Goal: Task Accomplishment & Management: Use online tool/utility

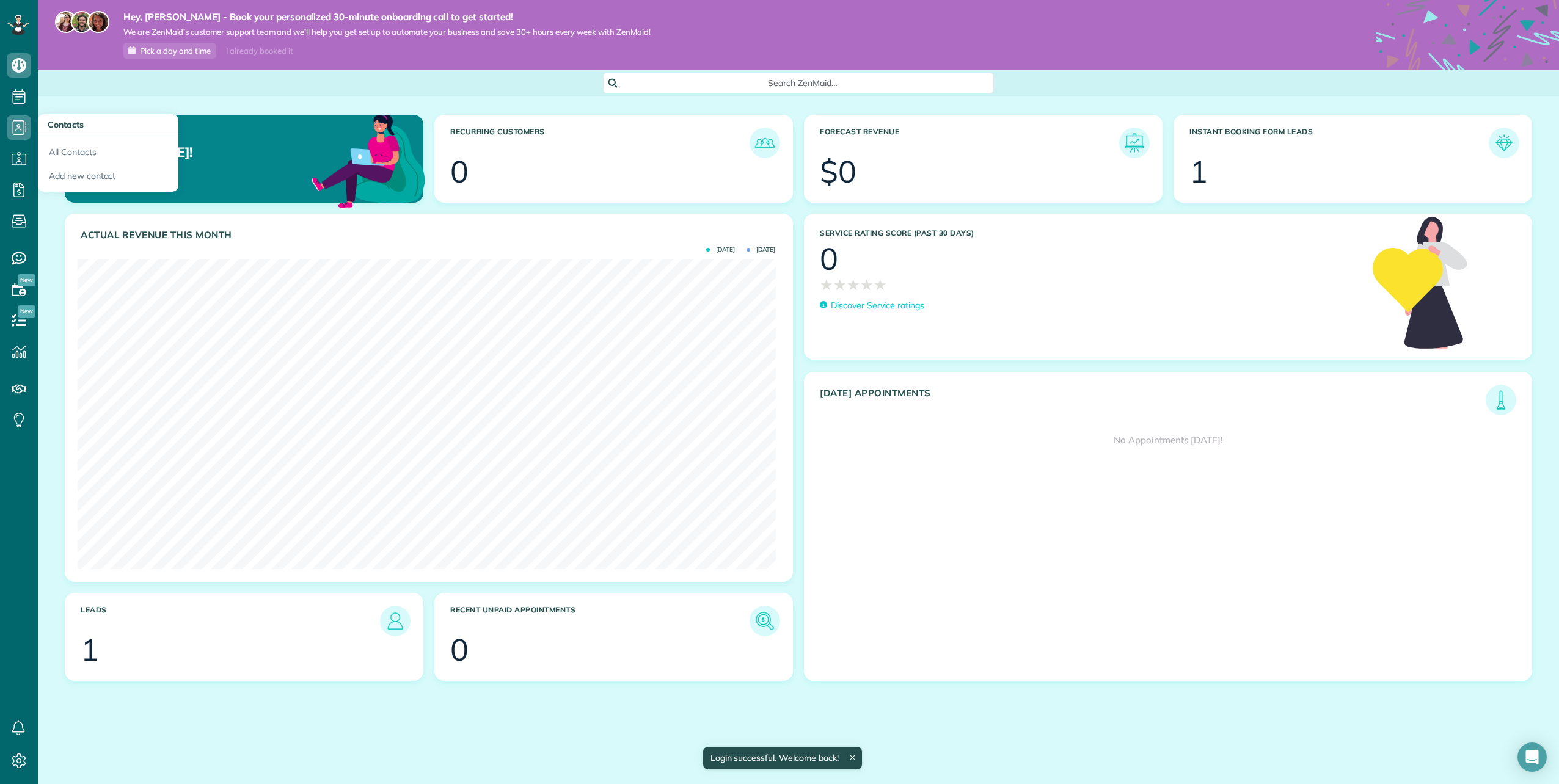
scroll to position [310, 698]
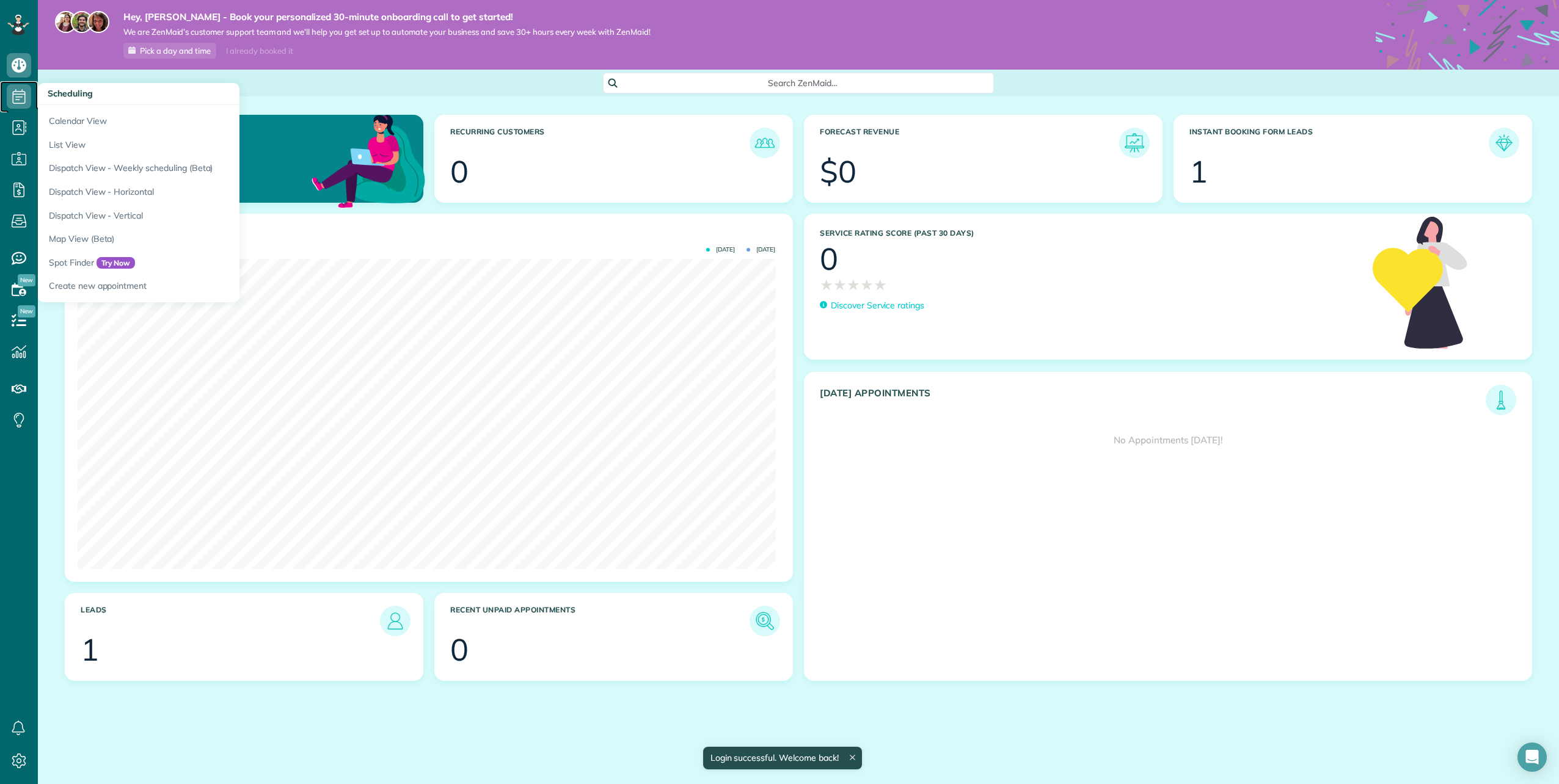
click at [20, 94] on use at bounding box center [19, 96] width 13 height 15
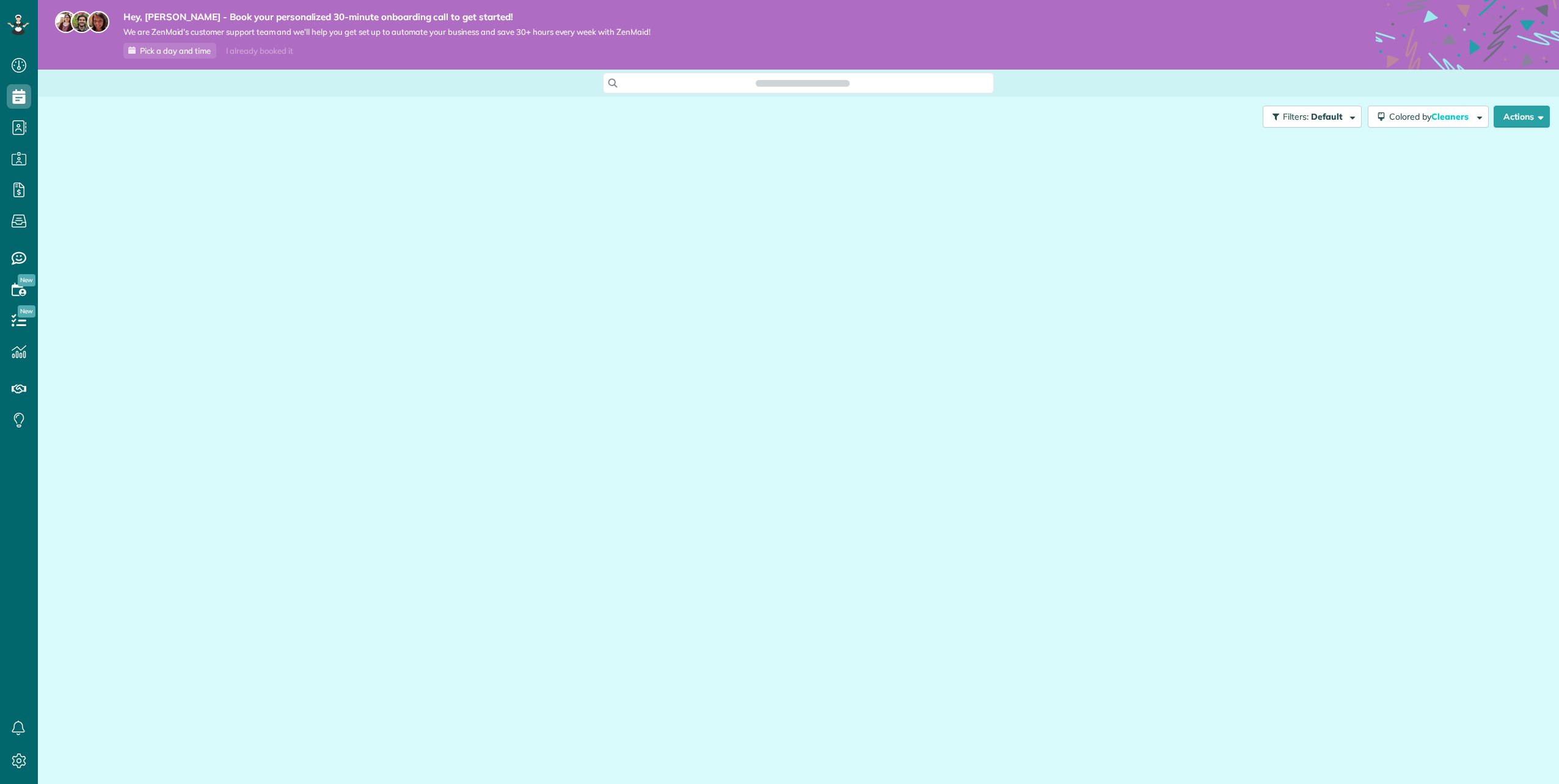
scroll to position [6, 6]
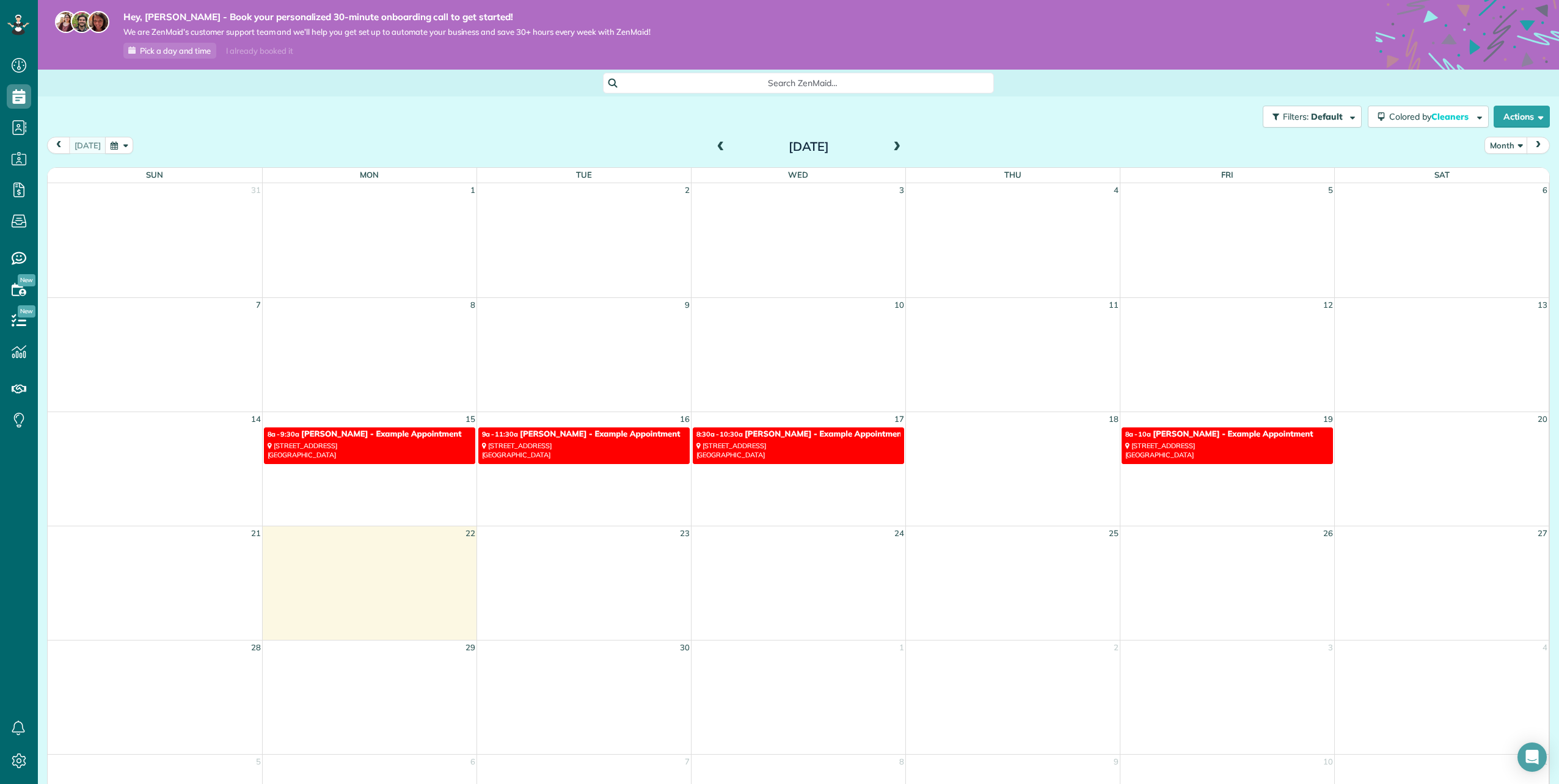
click at [897, 146] on span at bounding box center [897, 147] width 13 height 11
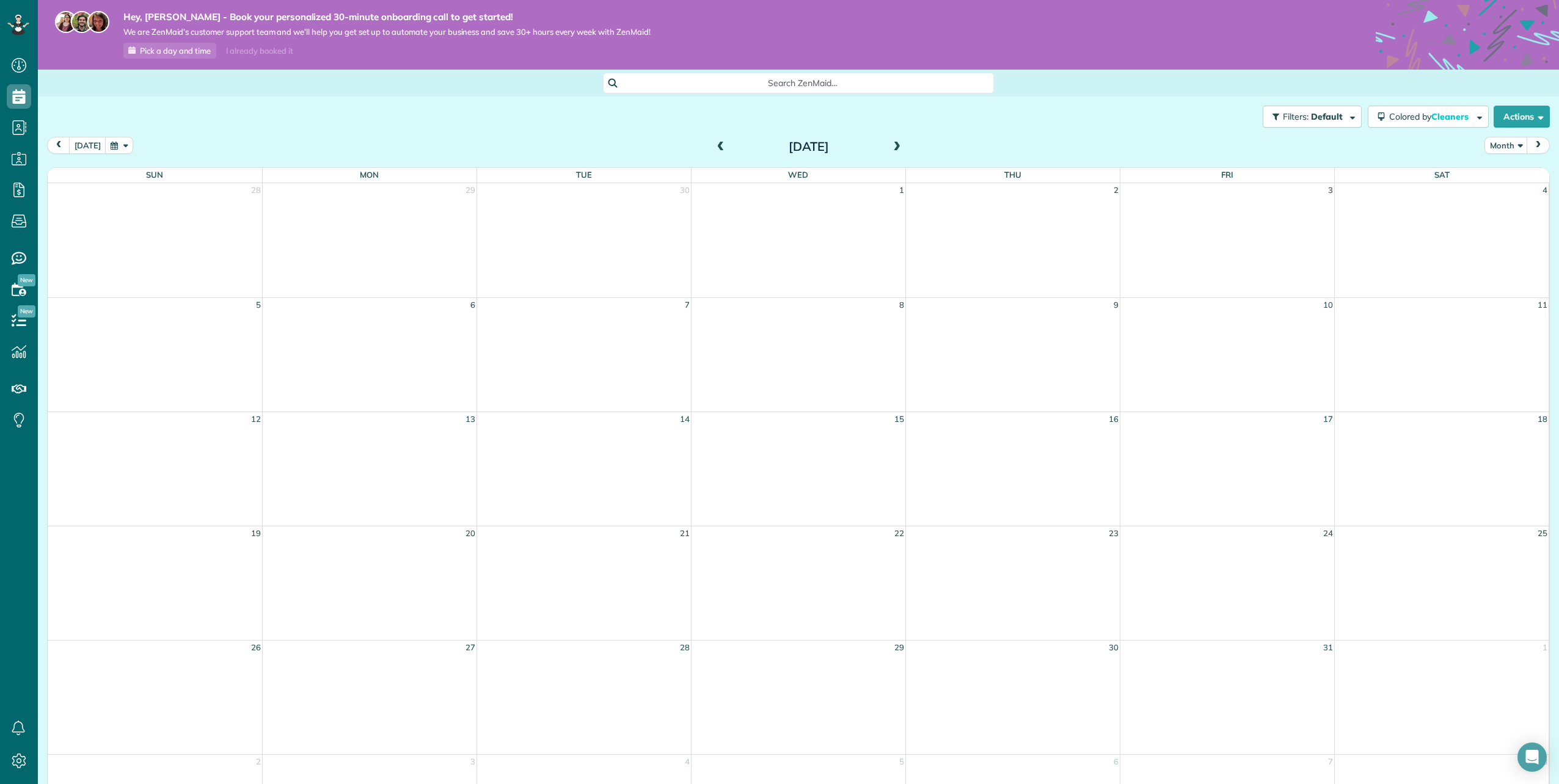
click at [718, 145] on span at bounding box center [721, 147] width 13 height 11
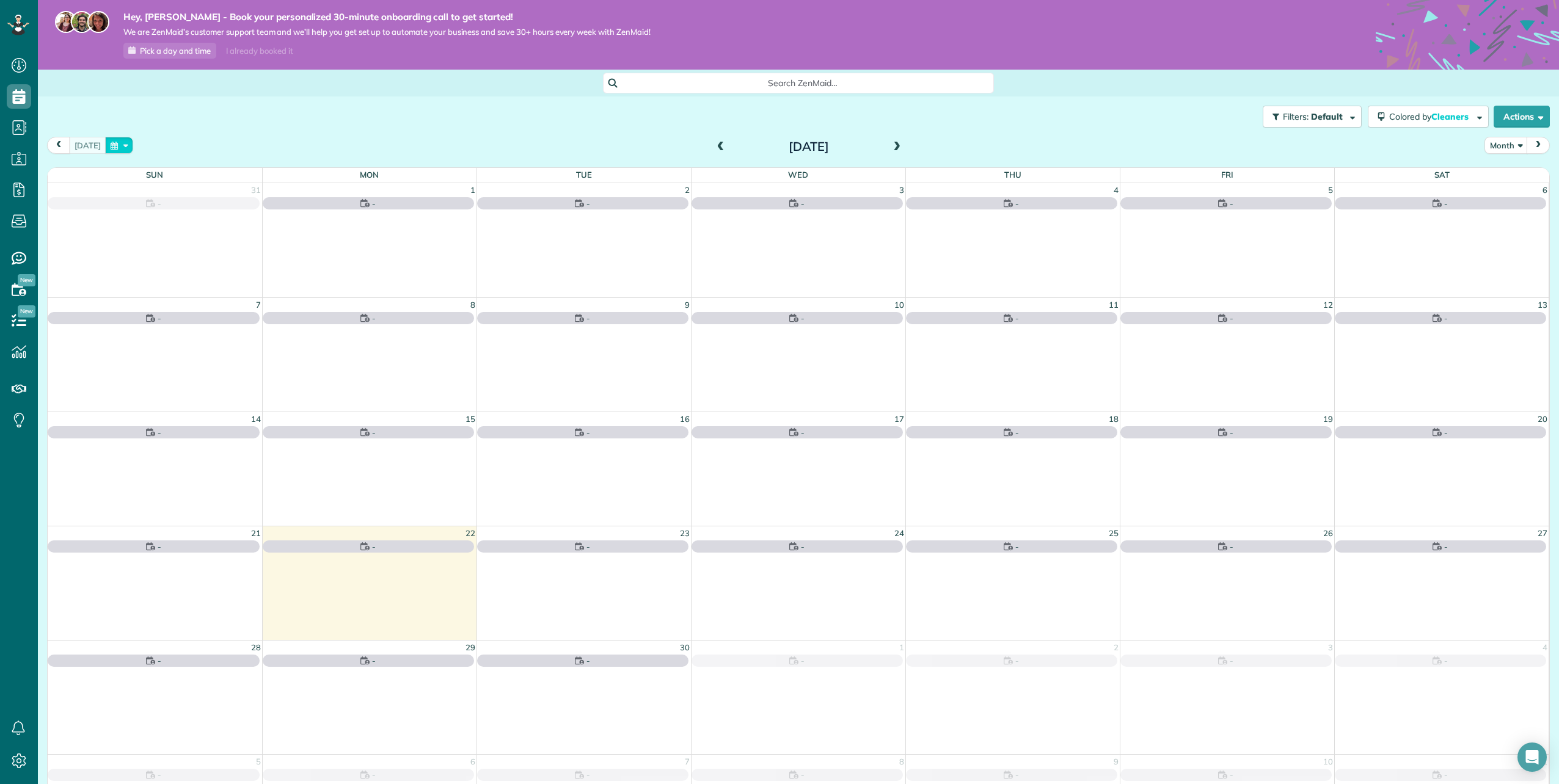
click at [126, 151] on button "button" at bounding box center [119, 145] width 28 height 17
click at [337, 137] on div "Today Month September 2025" at bounding box center [798, 148] width 1503 height 23
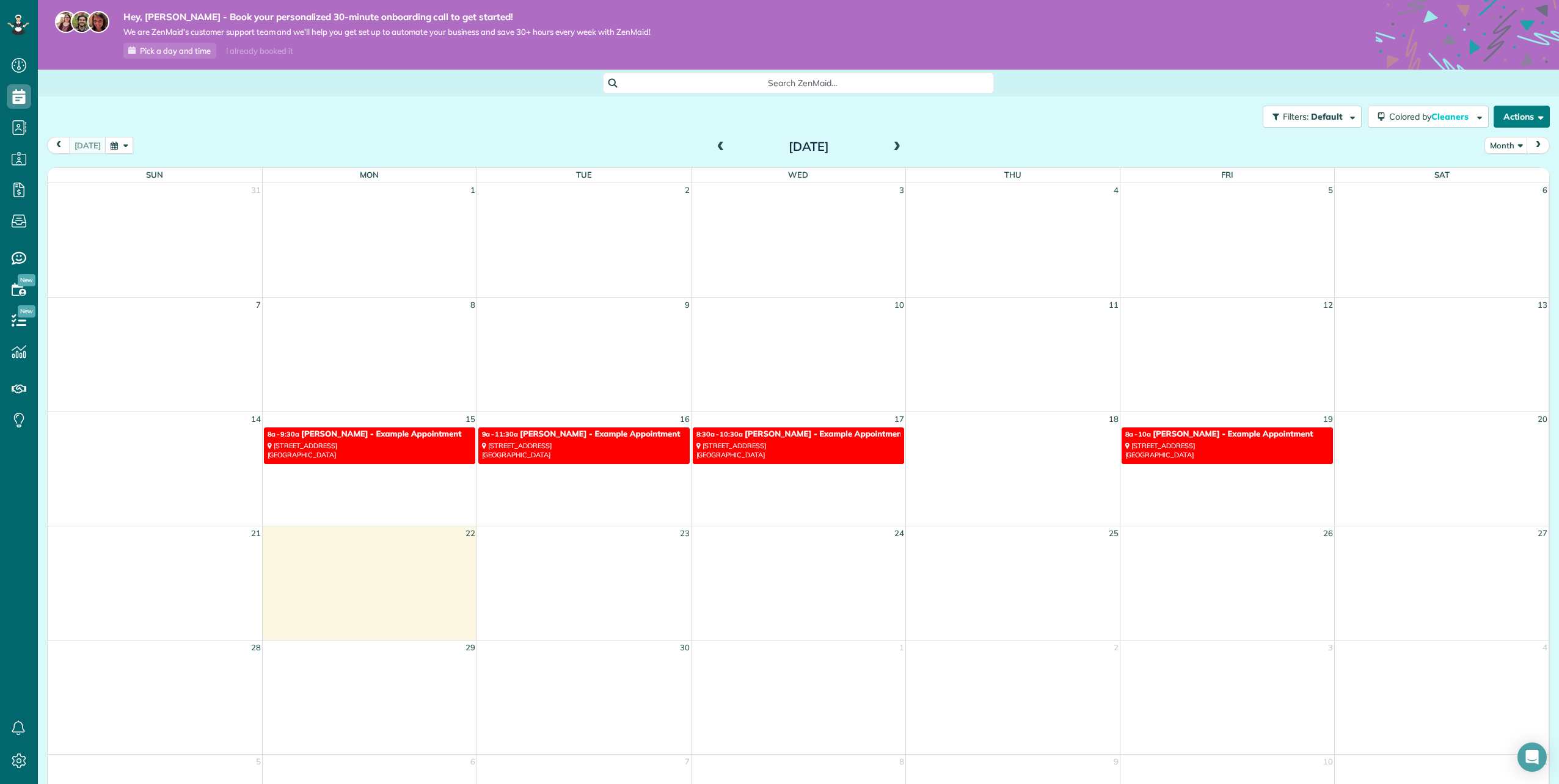
click at [1507, 116] on button "Actions" at bounding box center [1522, 116] width 56 height 22
click at [1506, 107] on button "Actions" at bounding box center [1522, 116] width 56 height 22
click at [1499, 137] on button "Month" at bounding box center [1506, 145] width 43 height 17
click at [1504, 226] on link "Month" at bounding box center [1534, 223] width 97 height 24
click at [1510, 143] on button "Month" at bounding box center [1506, 145] width 43 height 17
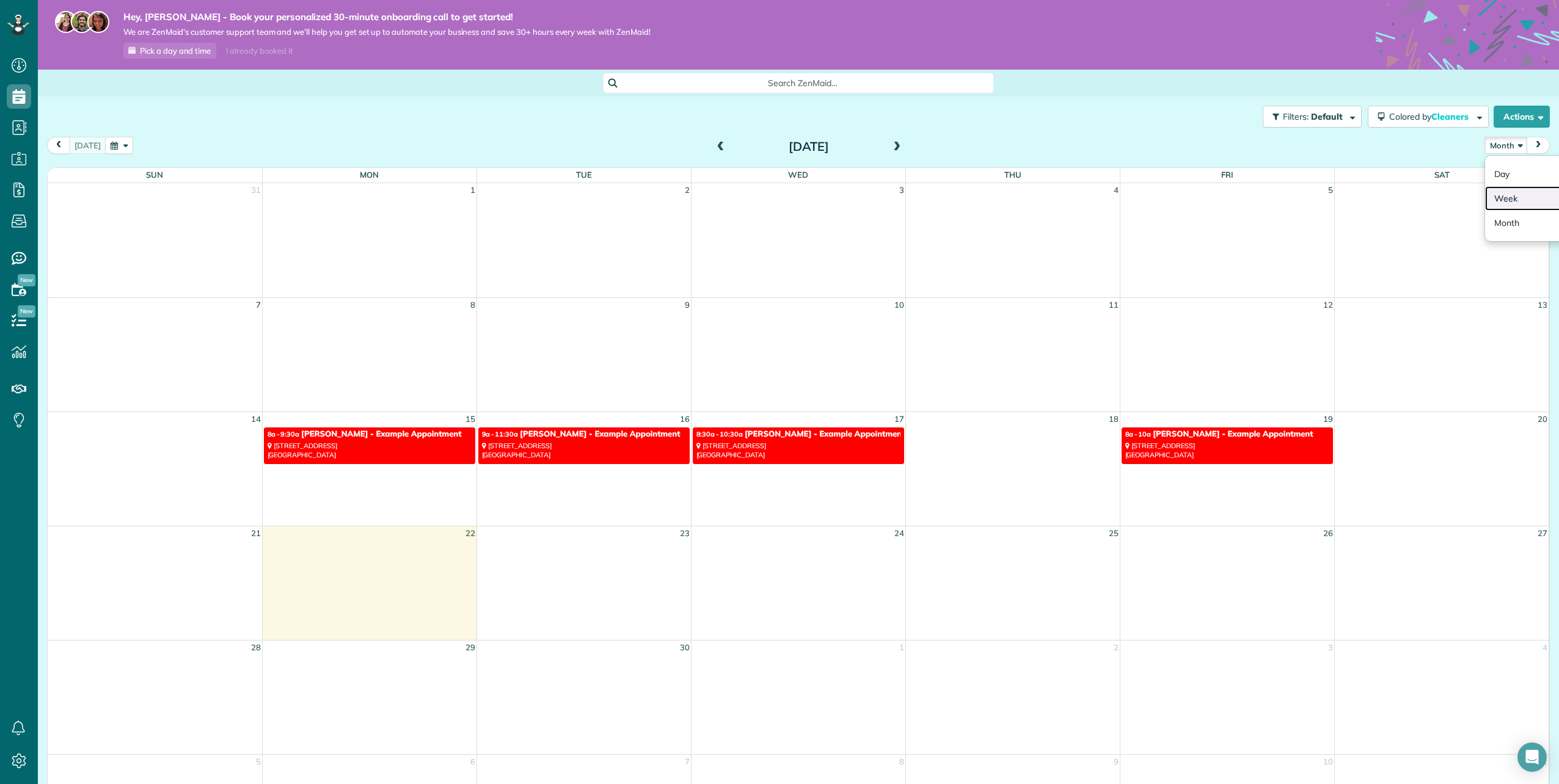
click at [1504, 196] on link "Week" at bounding box center [1534, 198] width 97 height 24
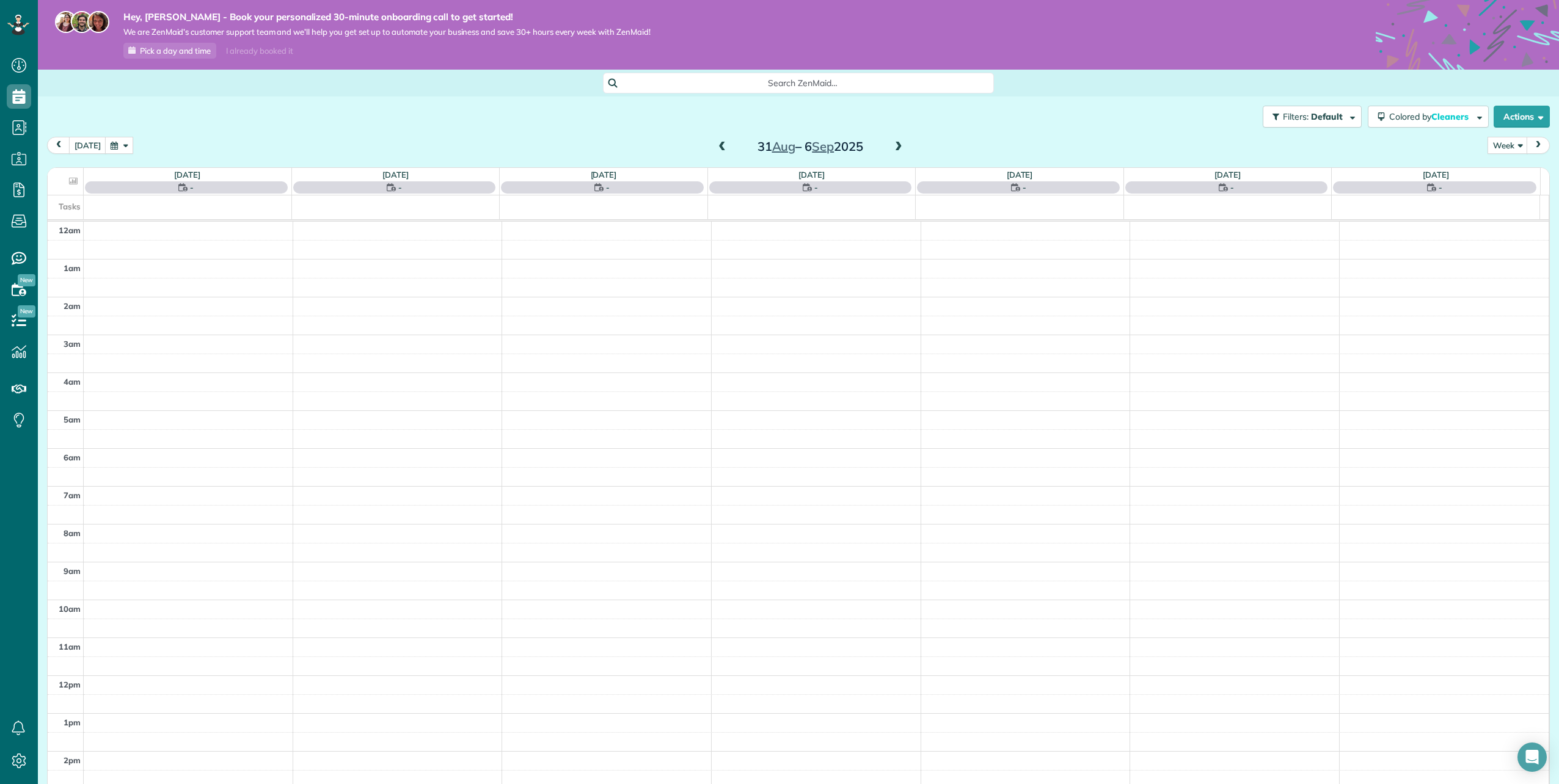
scroll to position [260, 0]
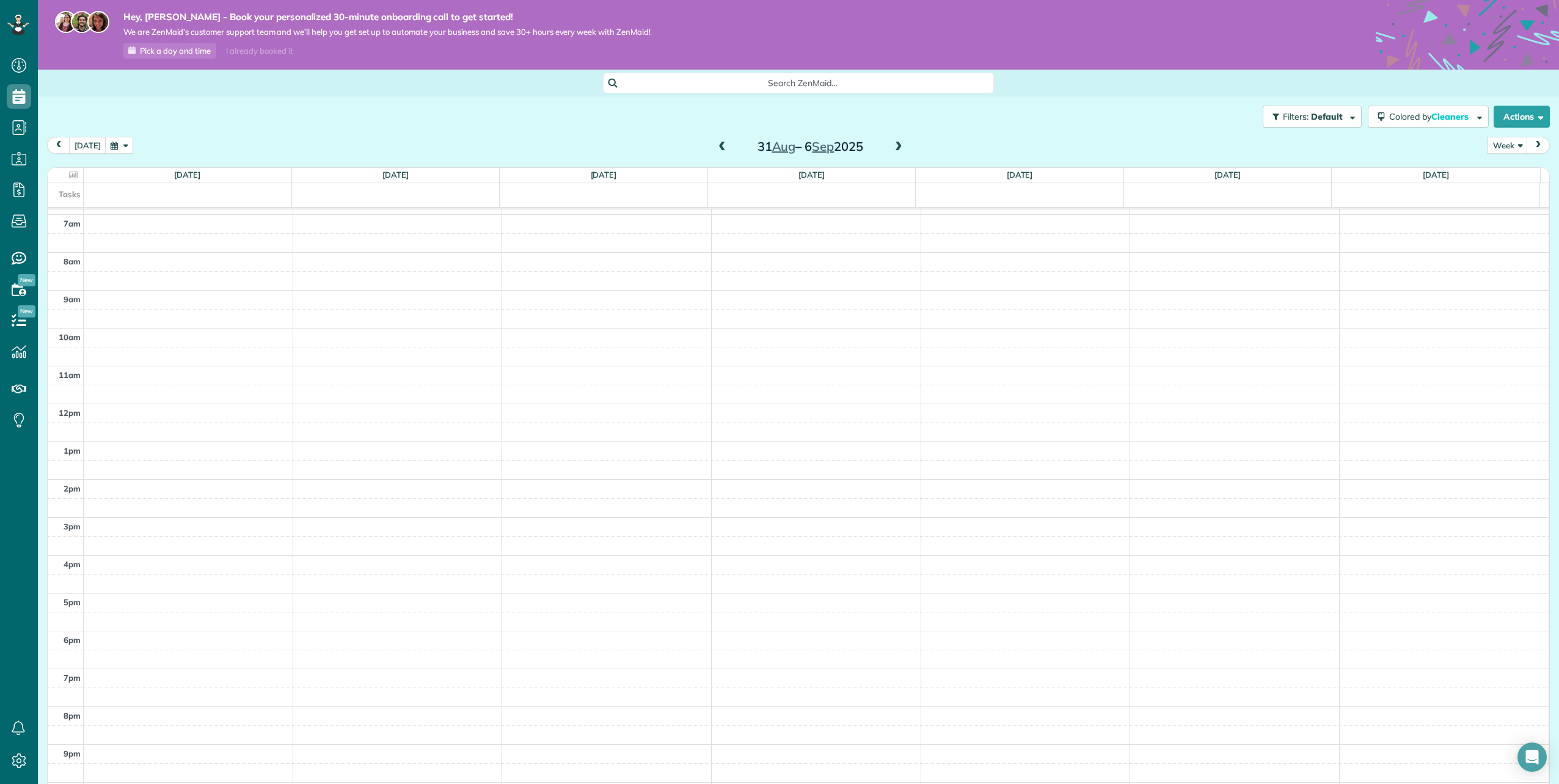
click at [1089, 135] on div "Filters: Default Colored by Cleaners Color by Cleaner Color by Team Color by St…" at bounding box center [799, 116] width 1522 height 40
click at [892, 149] on span at bounding box center [898, 147] width 13 height 11
